Goal: Find specific fact: Locate a discrete piece of known information

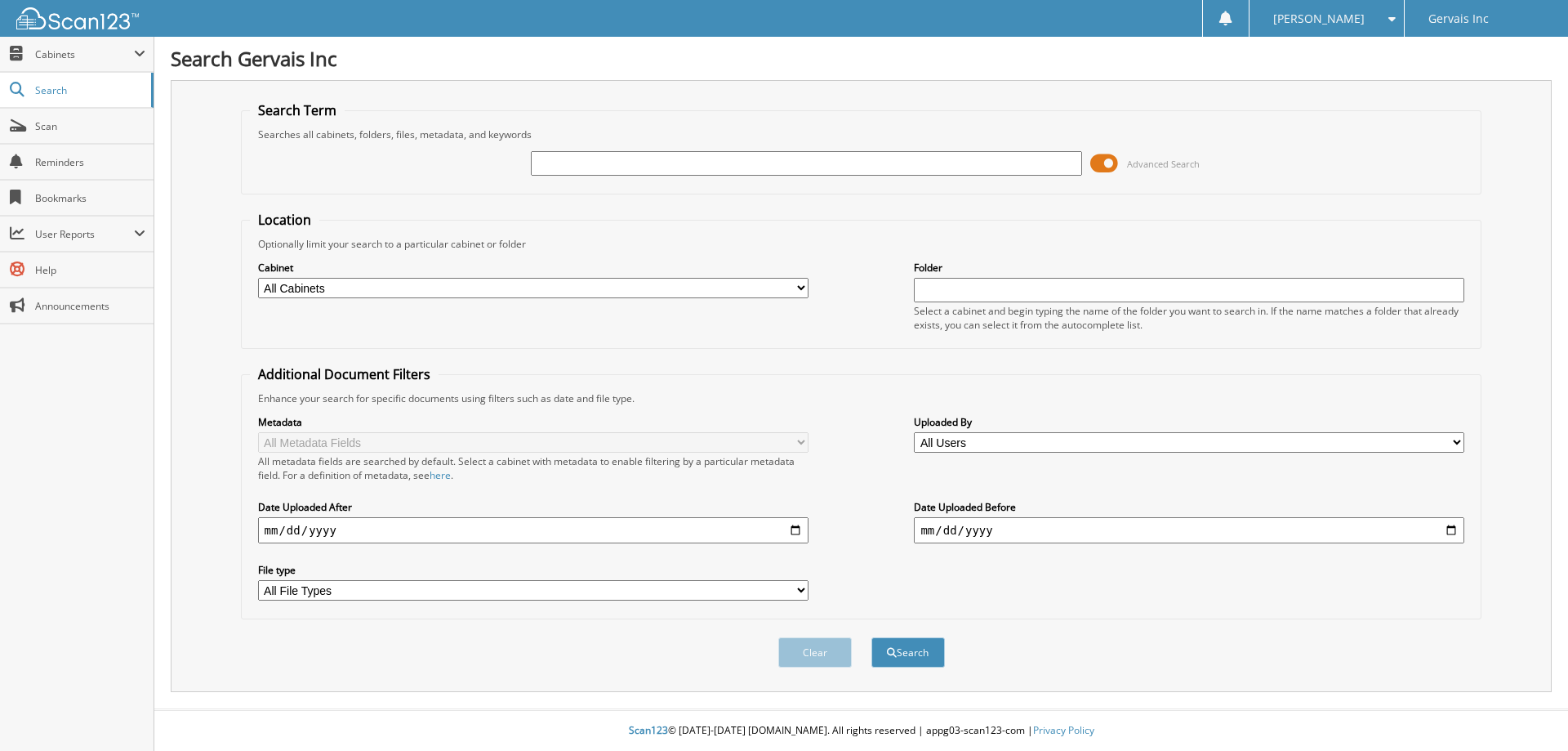
click at [575, 165] on input "text" at bounding box center [805, 163] width 550 height 24
type input "51019"
click at [1103, 162] on span at bounding box center [1104, 163] width 28 height 24
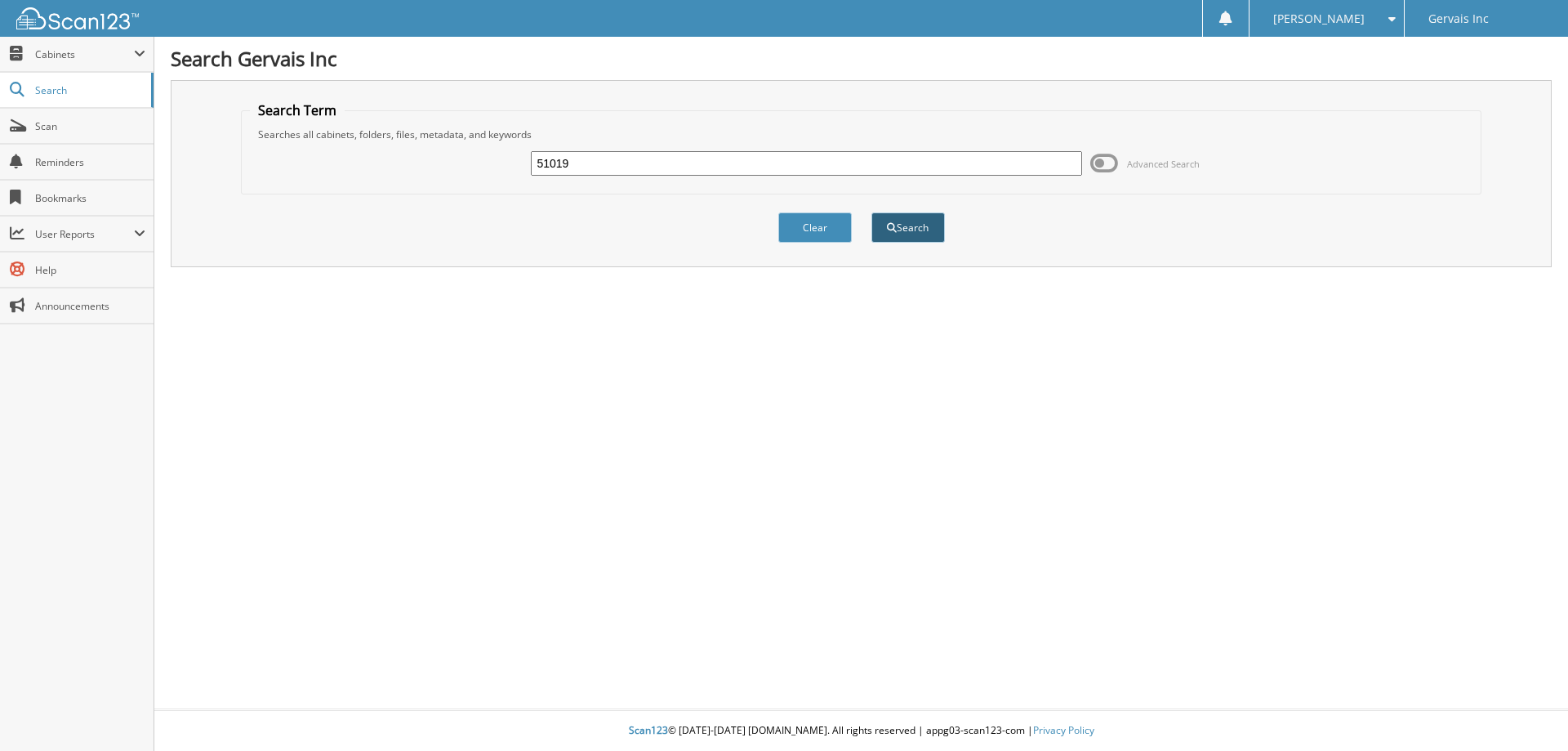
click at [928, 233] on button "Search" at bounding box center [908, 228] width 73 height 30
